Goal: Information Seeking & Learning: Check status

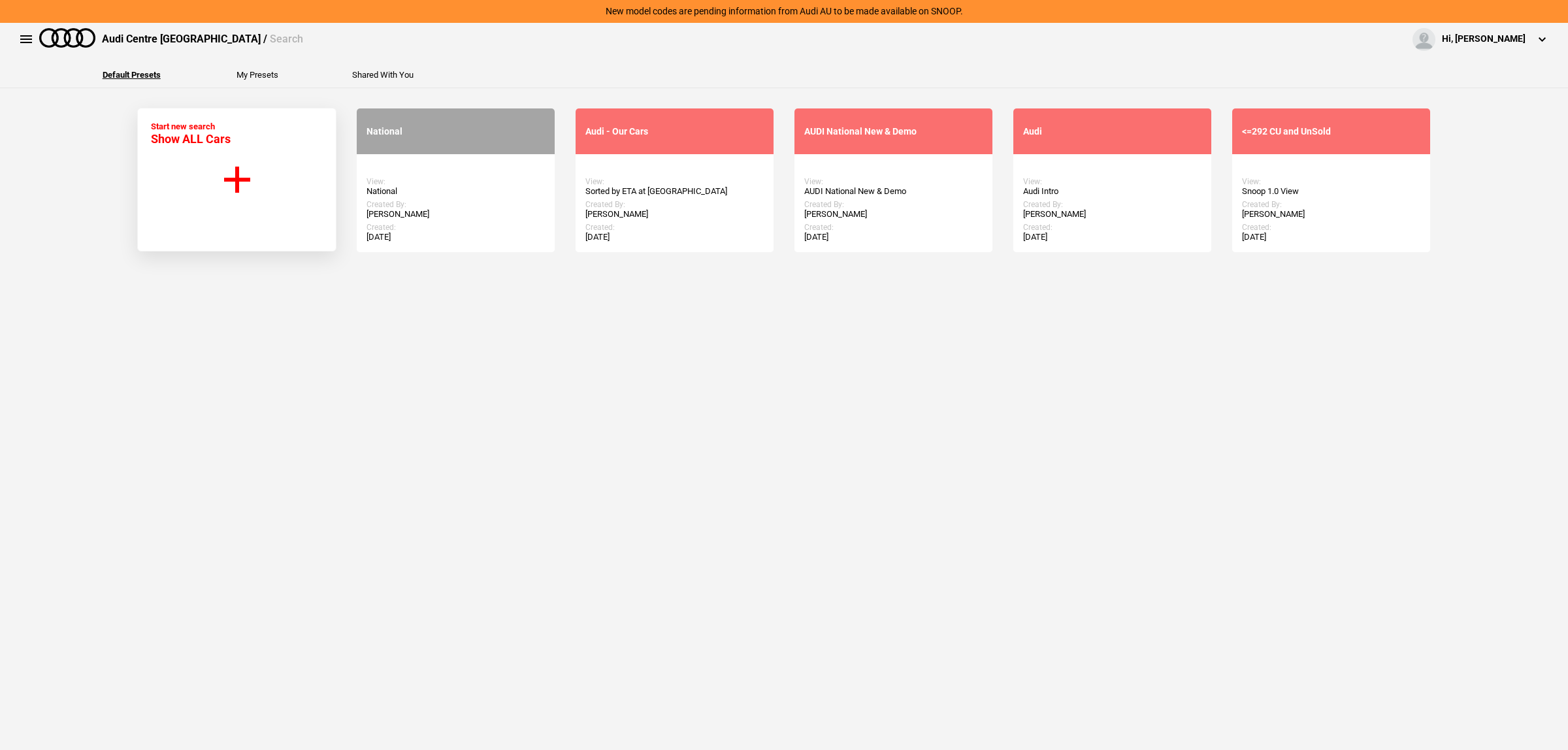
click at [439, 181] on link "Start Search" at bounding box center [455, 180] width 79 height 23
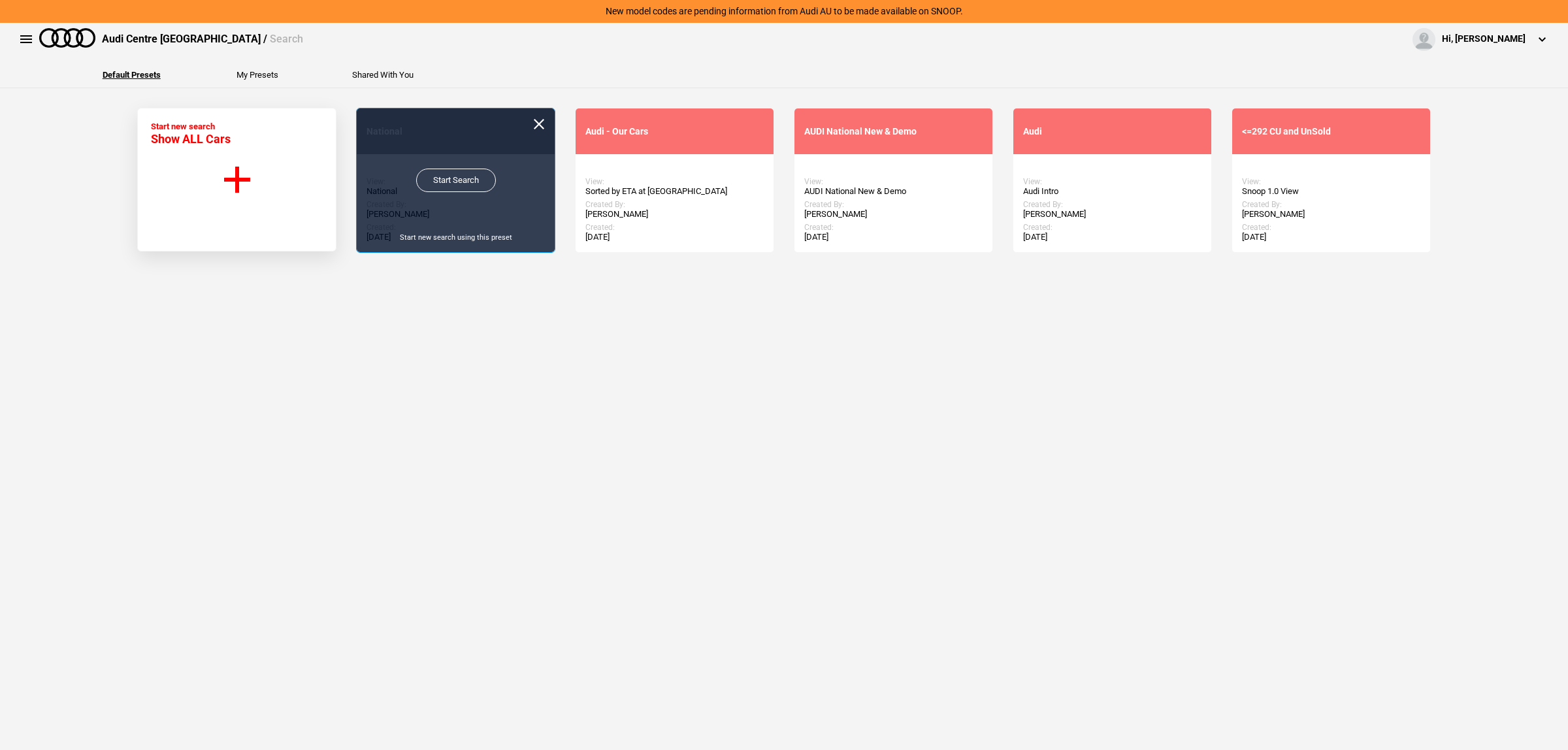
click at [455, 185] on link "Start Search" at bounding box center [455, 180] width 79 height 23
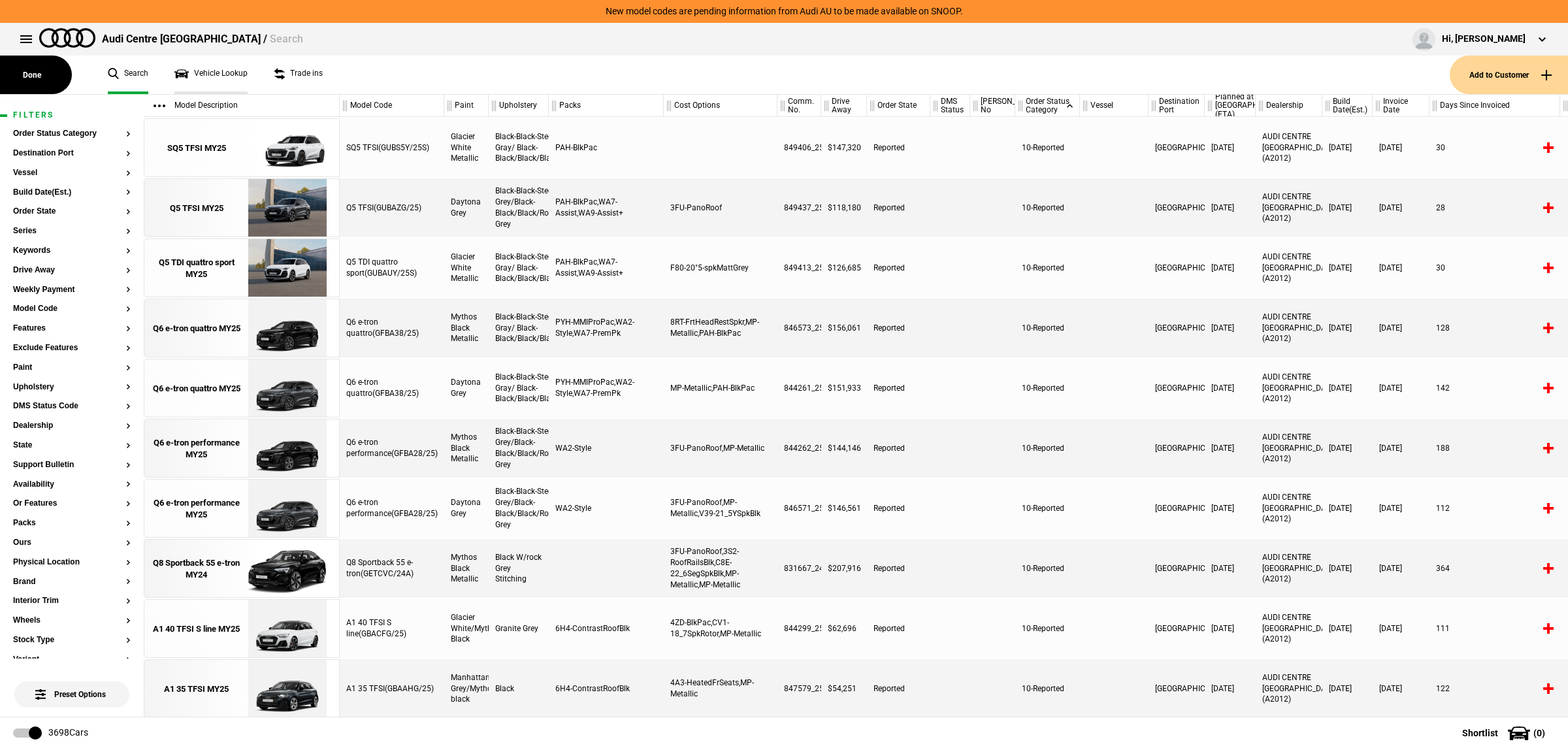
click at [221, 83] on link "Vehicle Lookup" at bounding box center [211, 74] width 74 height 38
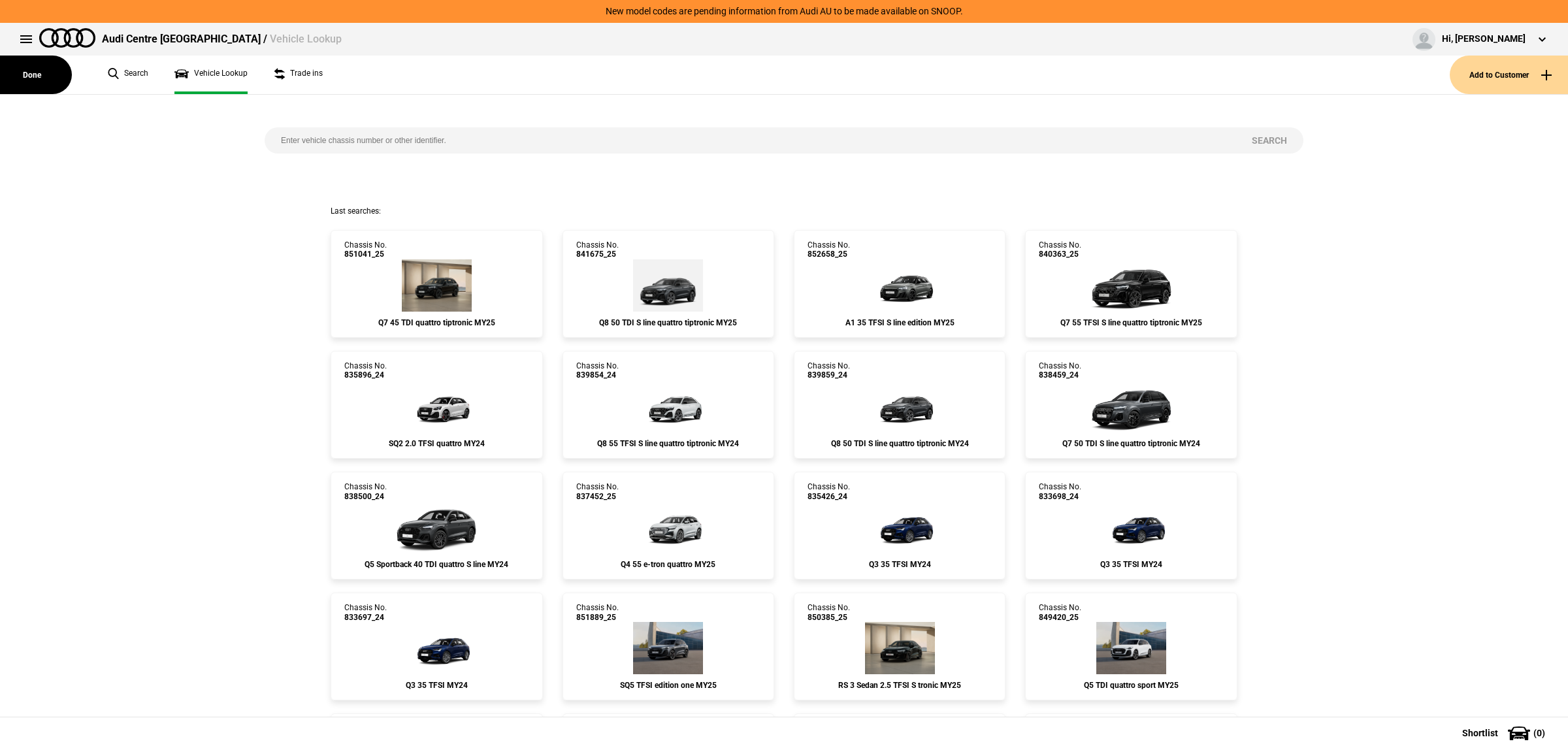
click at [343, 140] on input "search" at bounding box center [750, 139] width 971 height 26
paste input "837568"
type input "837568"
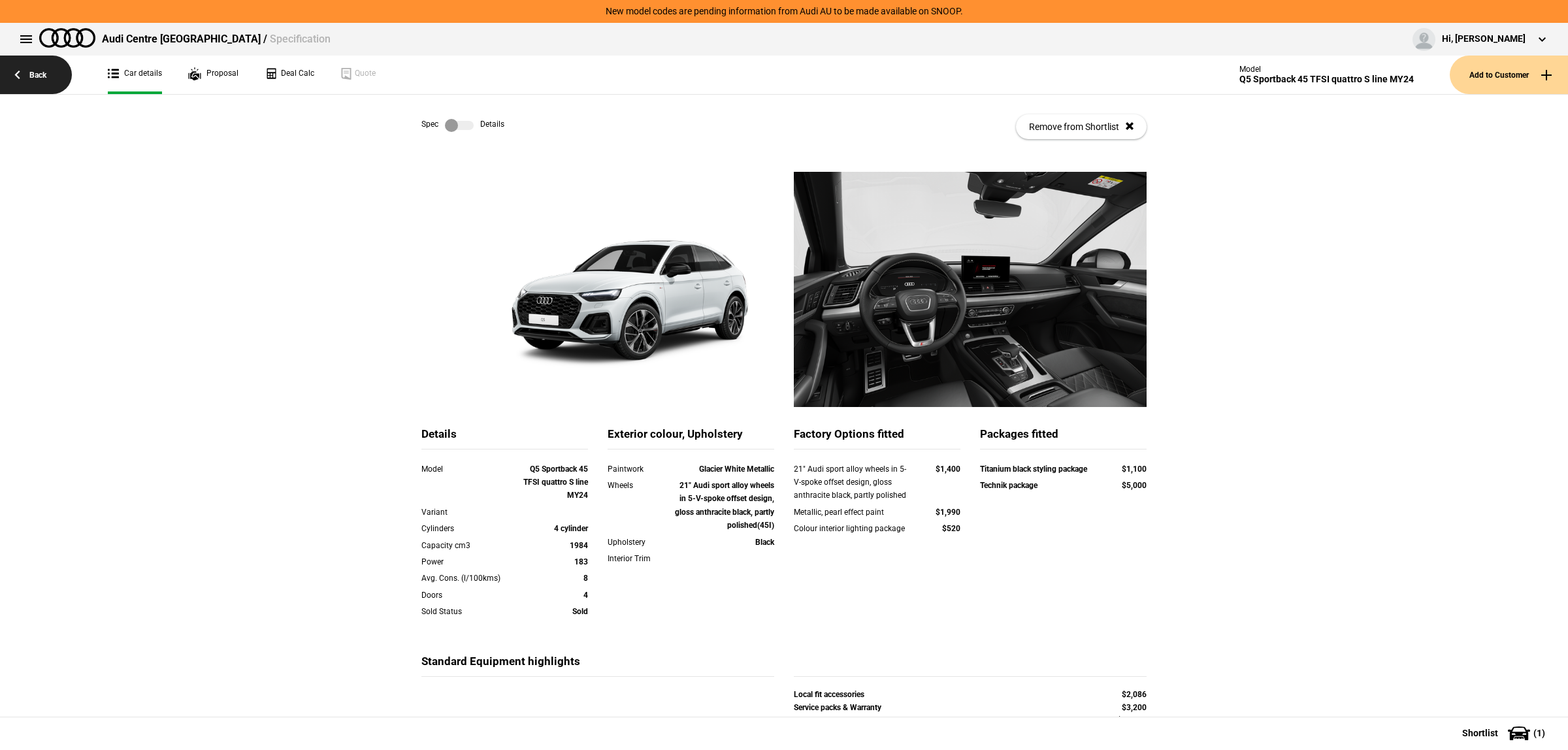
click at [11, 82] on link "Back" at bounding box center [36, 74] width 72 height 38
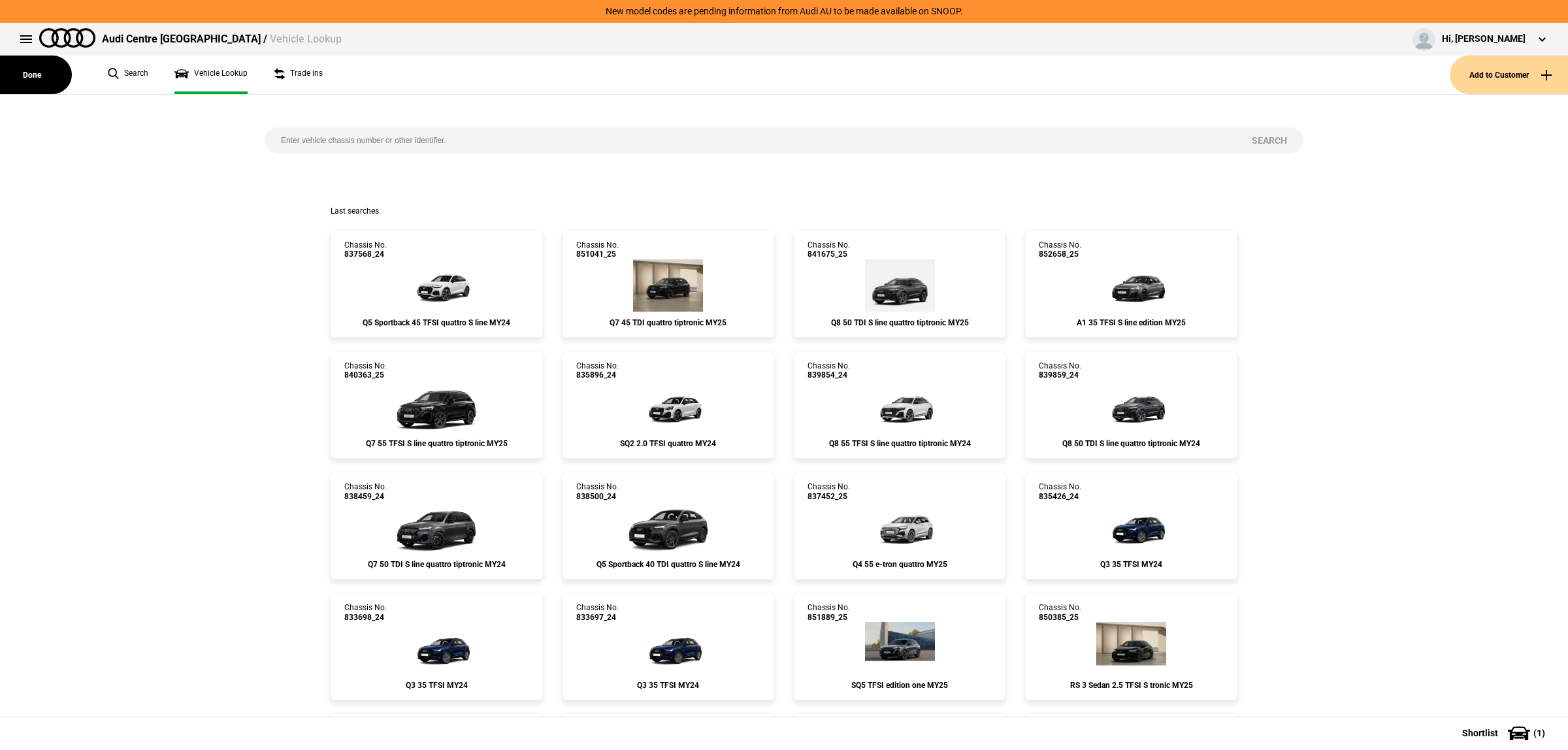
click at [415, 148] on input "search" at bounding box center [750, 139] width 971 height 26
paste input "834385"
type input "834385"
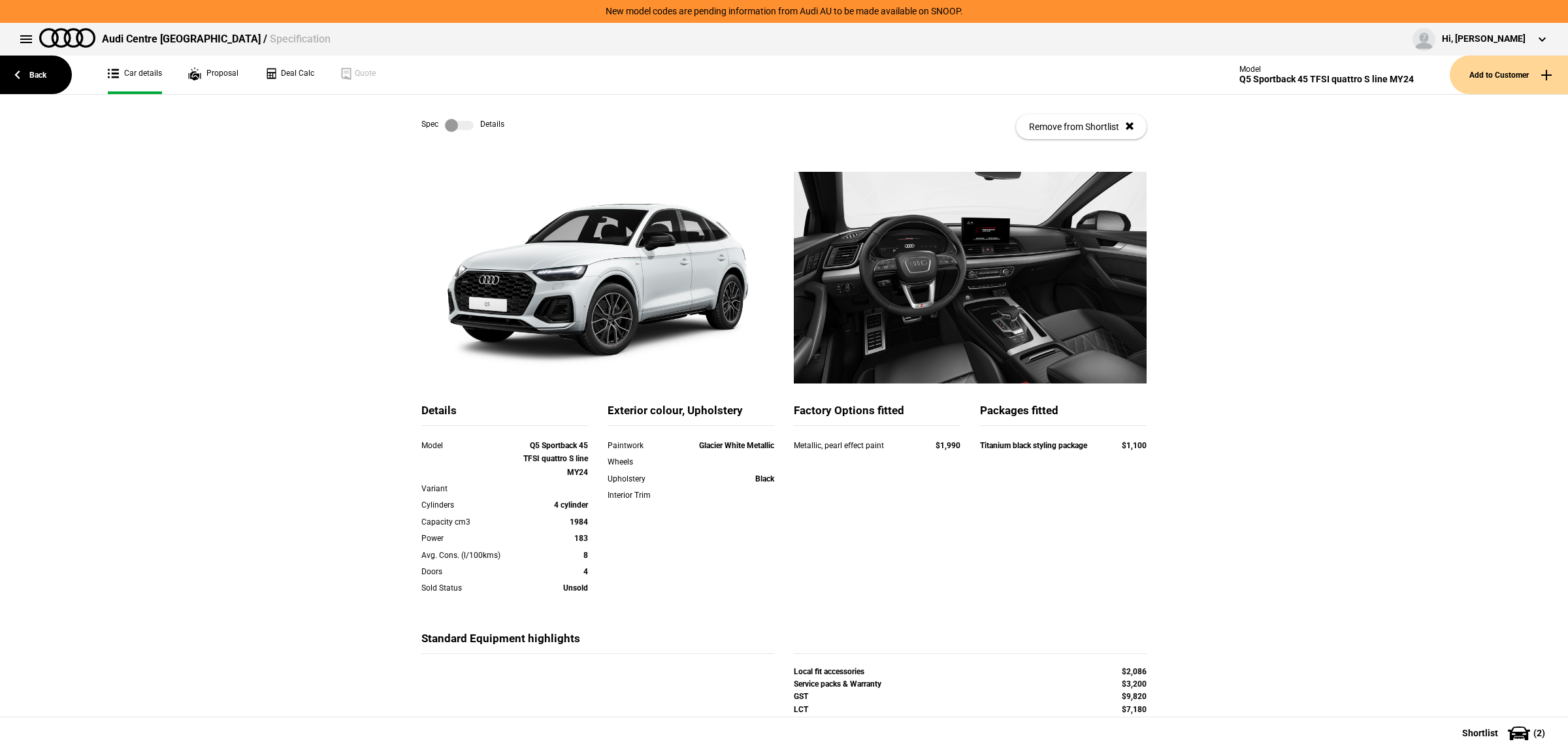
click at [454, 127] on label at bounding box center [459, 125] width 28 height 13
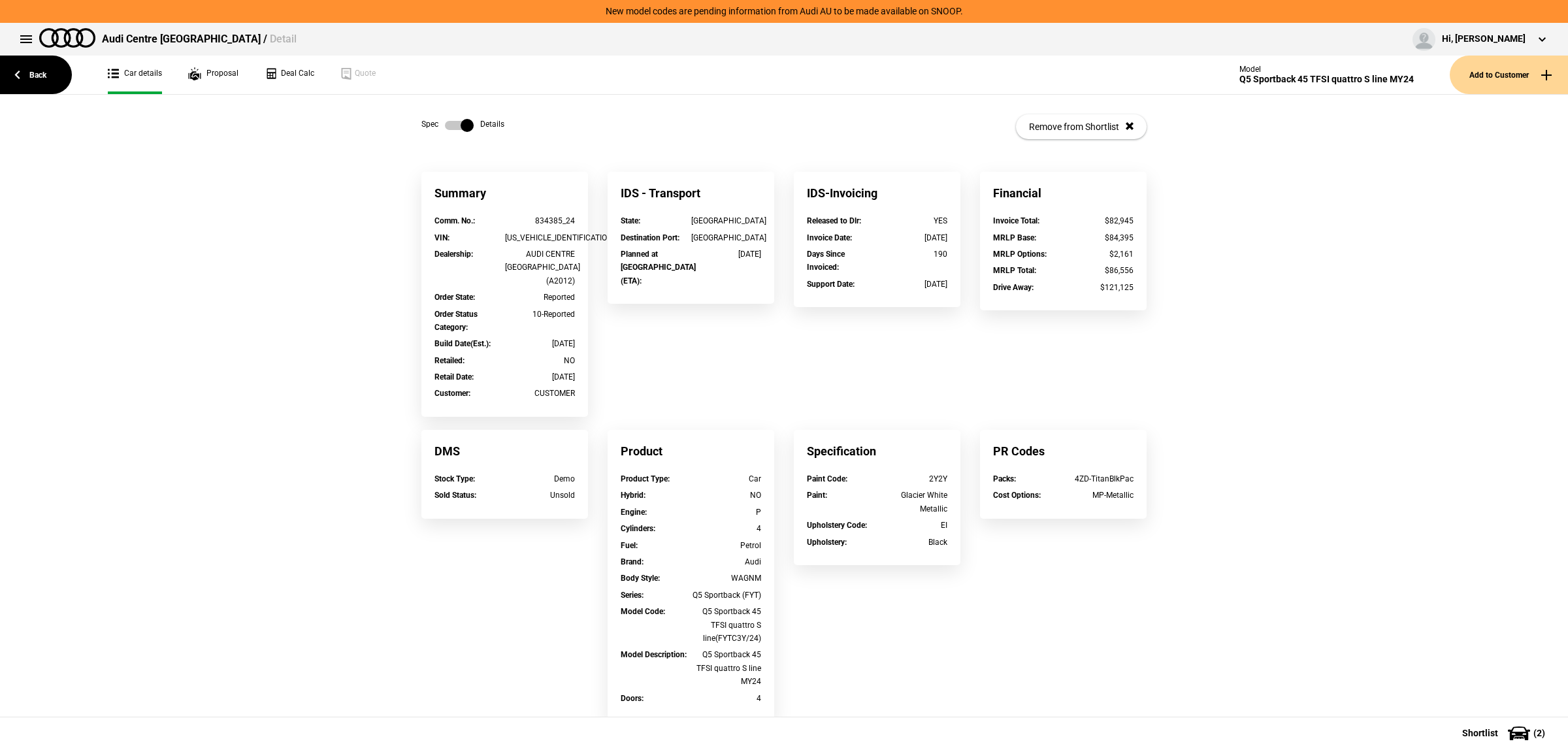
click at [454, 127] on label at bounding box center [459, 125] width 28 height 13
